Goal: Entertainment & Leisure: Consume media (video, audio)

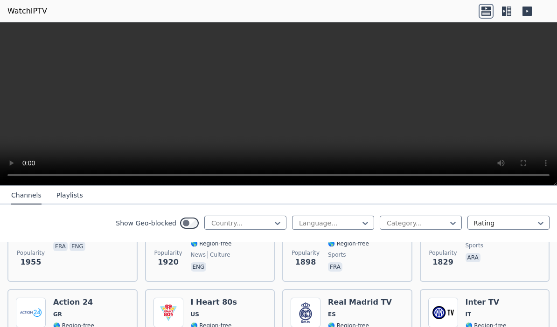
scroll to position [906, 0]
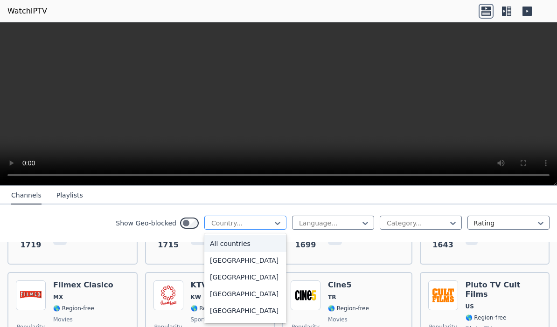
click at [264, 223] on div at bounding box center [241, 223] width 62 height 9
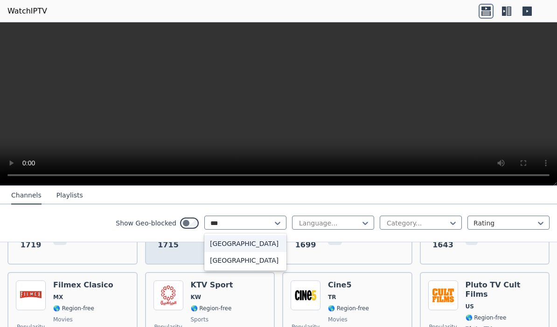
click at [253, 244] on div "[GEOGRAPHIC_DATA]" at bounding box center [245, 243] width 82 height 17
type input "***"
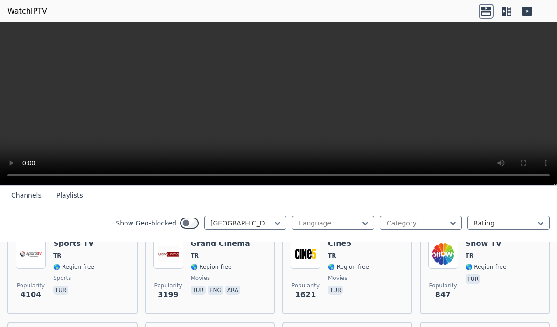
scroll to position [115, 0]
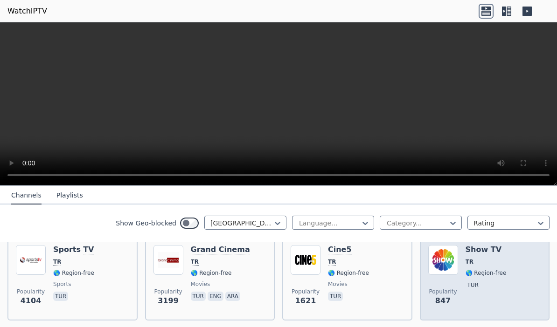
click at [488, 252] on h6 "Show TV" at bounding box center [485, 249] width 41 height 9
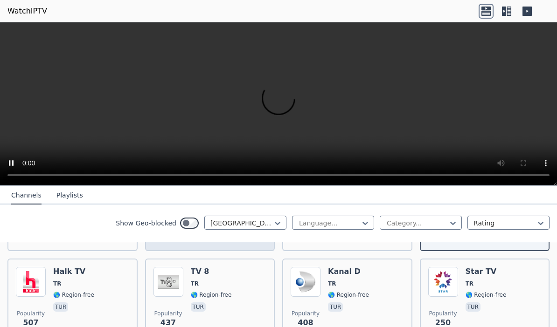
scroll to position [186, 0]
click at [241, 272] on div "Popularity 437 TV 8 TR 🌎 Region-free tur" at bounding box center [209, 299] width 113 height 67
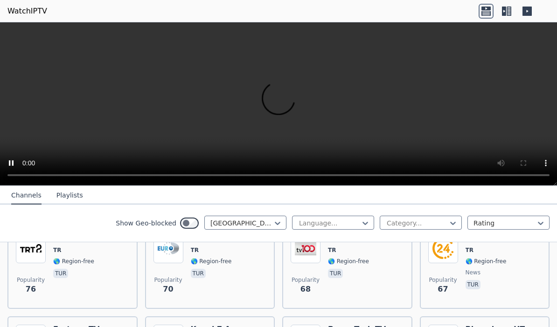
scroll to position [689, 0]
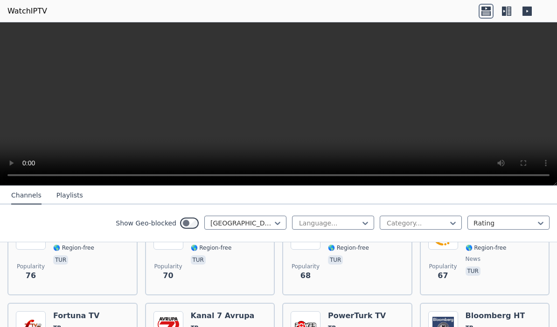
click at [69, 200] on button "Playlists" at bounding box center [69, 196] width 27 height 18
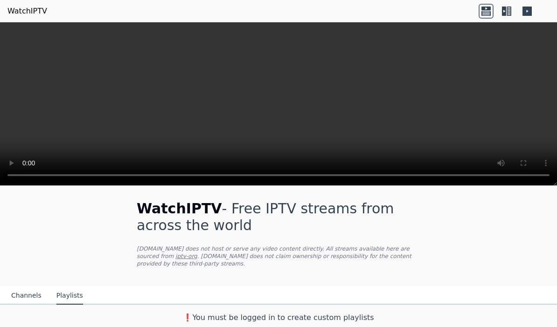
click at [506, 15] on icon at bounding box center [506, 11] width 15 height 15
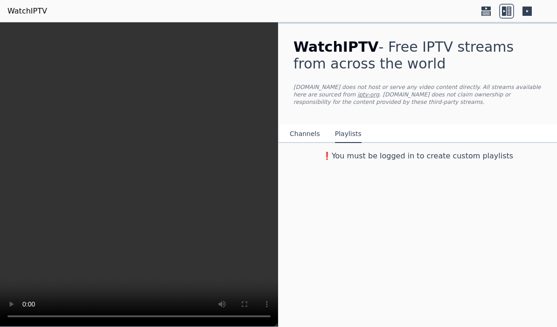
scroll to position [0, 0]
click at [530, 9] on icon at bounding box center [526, 11] width 9 height 9
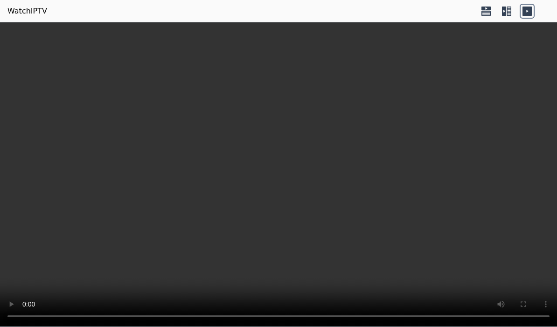
click at [530, 9] on icon at bounding box center [526, 11] width 9 height 9
click at [487, 10] on icon at bounding box center [485, 9] width 9 height 4
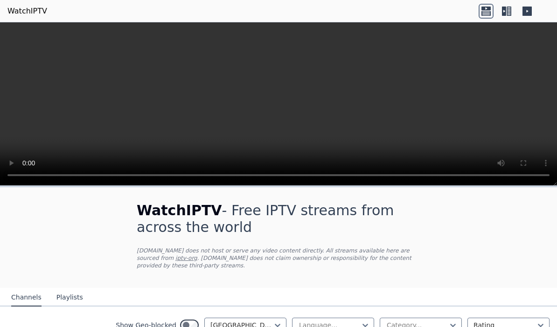
click at [280, 107] on video at bounding box center [278, 104] width 557 height 164
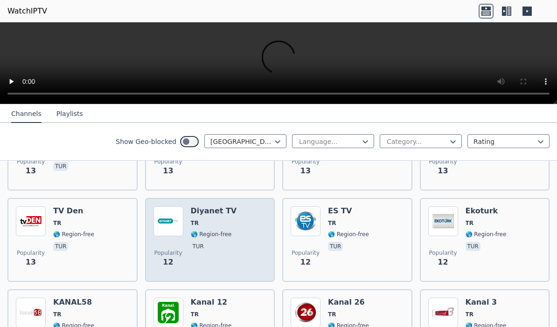
scroll to position [2772, 0]
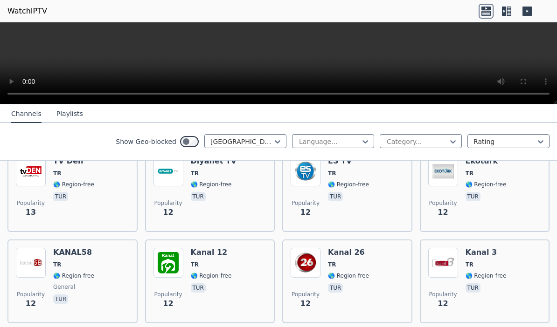
click at [66, 109] on button "Playlists" at bounding box center [69, 114] width 27 height 18
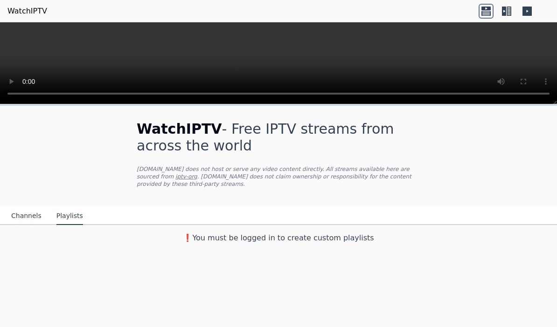
scroll to position [0, 0]
click at [175, 179] on link "iptv-org" at bounding box center [186, 176] width 22 height 7
